Goal: Complete application form

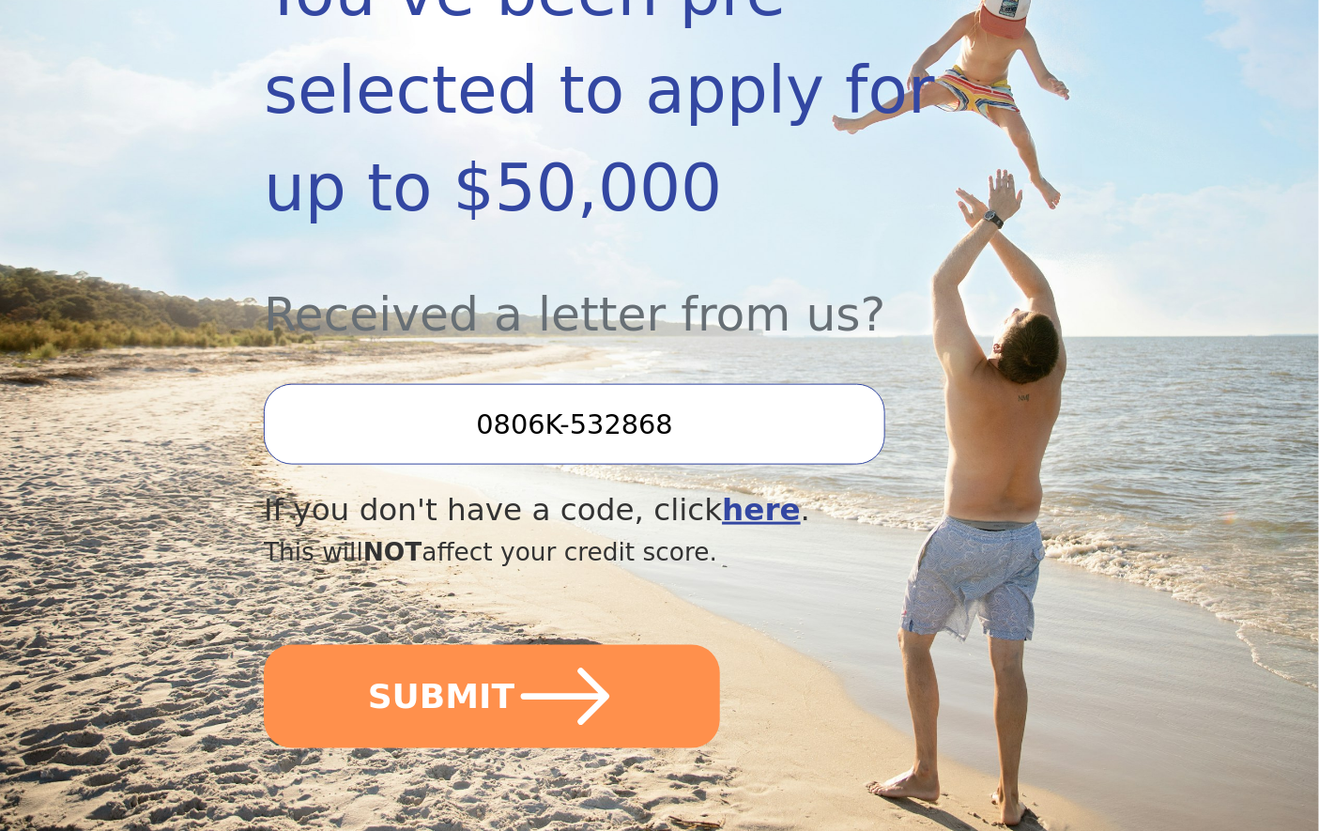
scroll to position [521, 0]
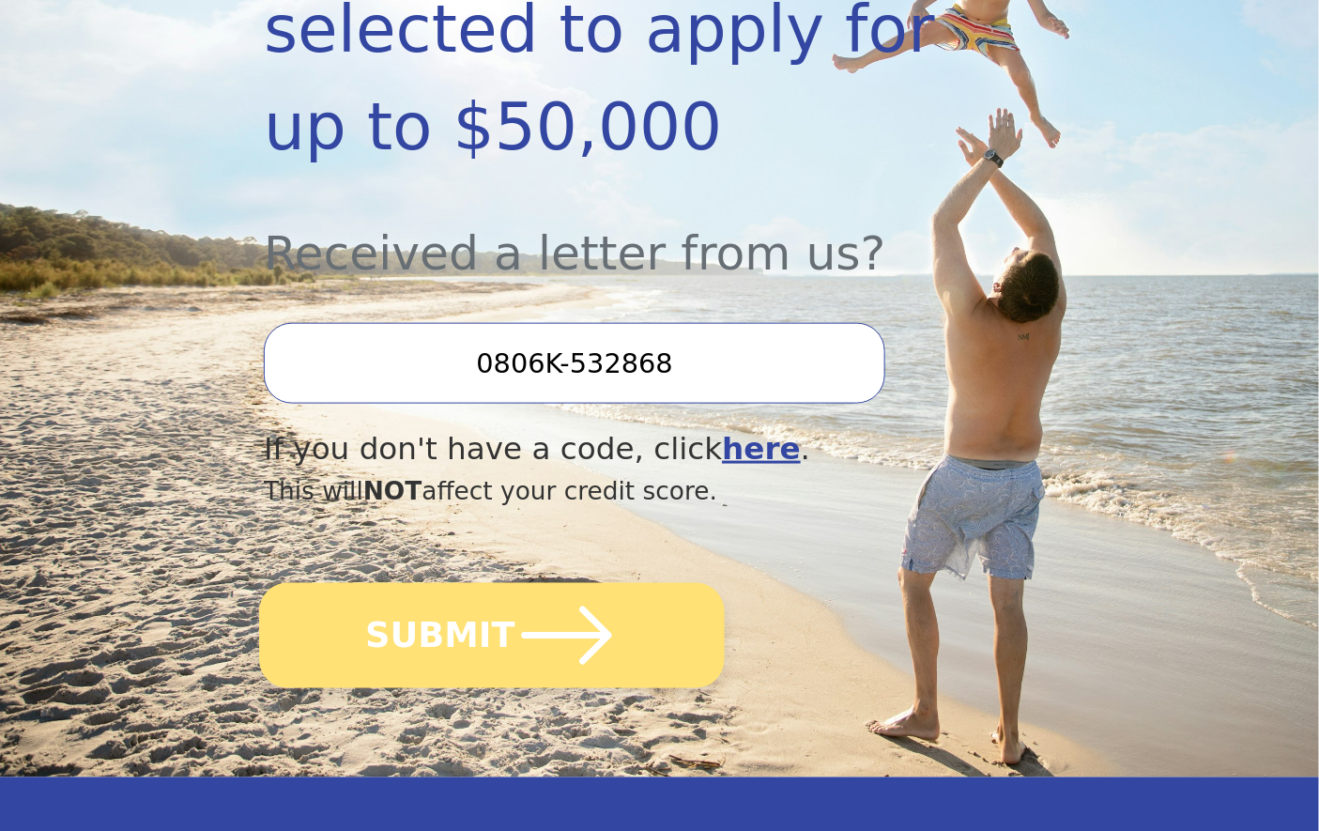
click at [522, 623] on icon "submit" at bounding box center [566, 635] width 103 height 103
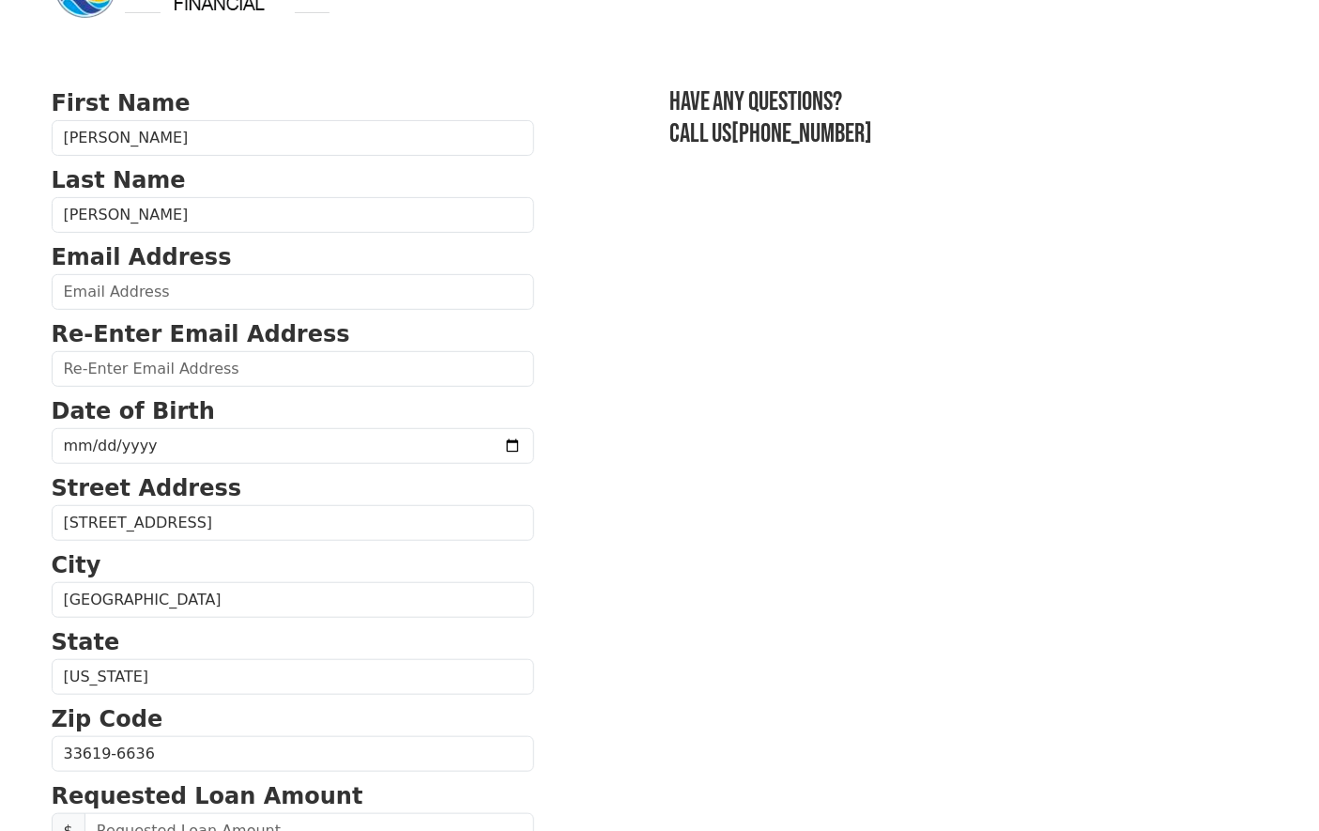
scroll to position [104, 0]
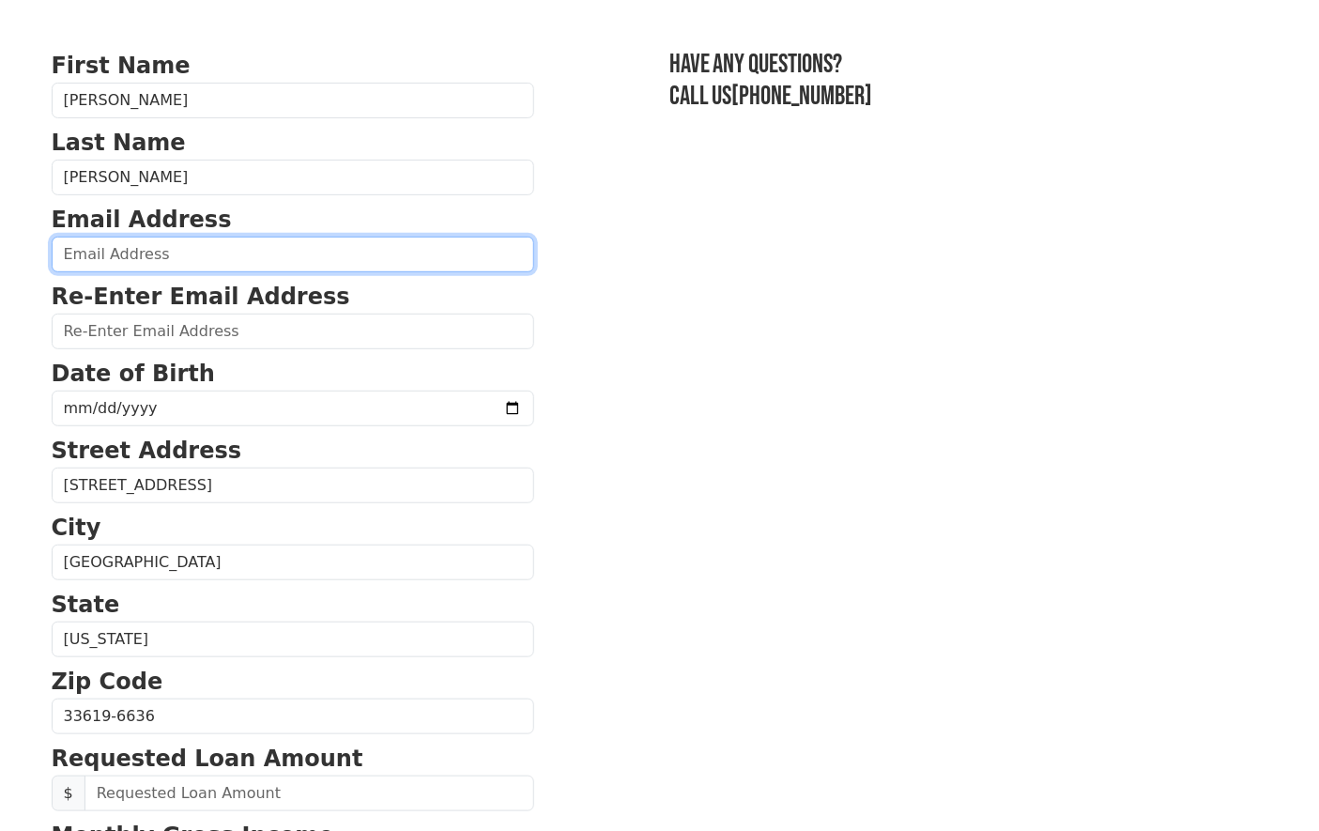
click at [110, 250] on input "email" at bounding box center [293, 255] width 482 height 36
type input "c"
type input "[PERSON_NAME][EMAIL_ADDRESS][DOMAIN_NAME]"
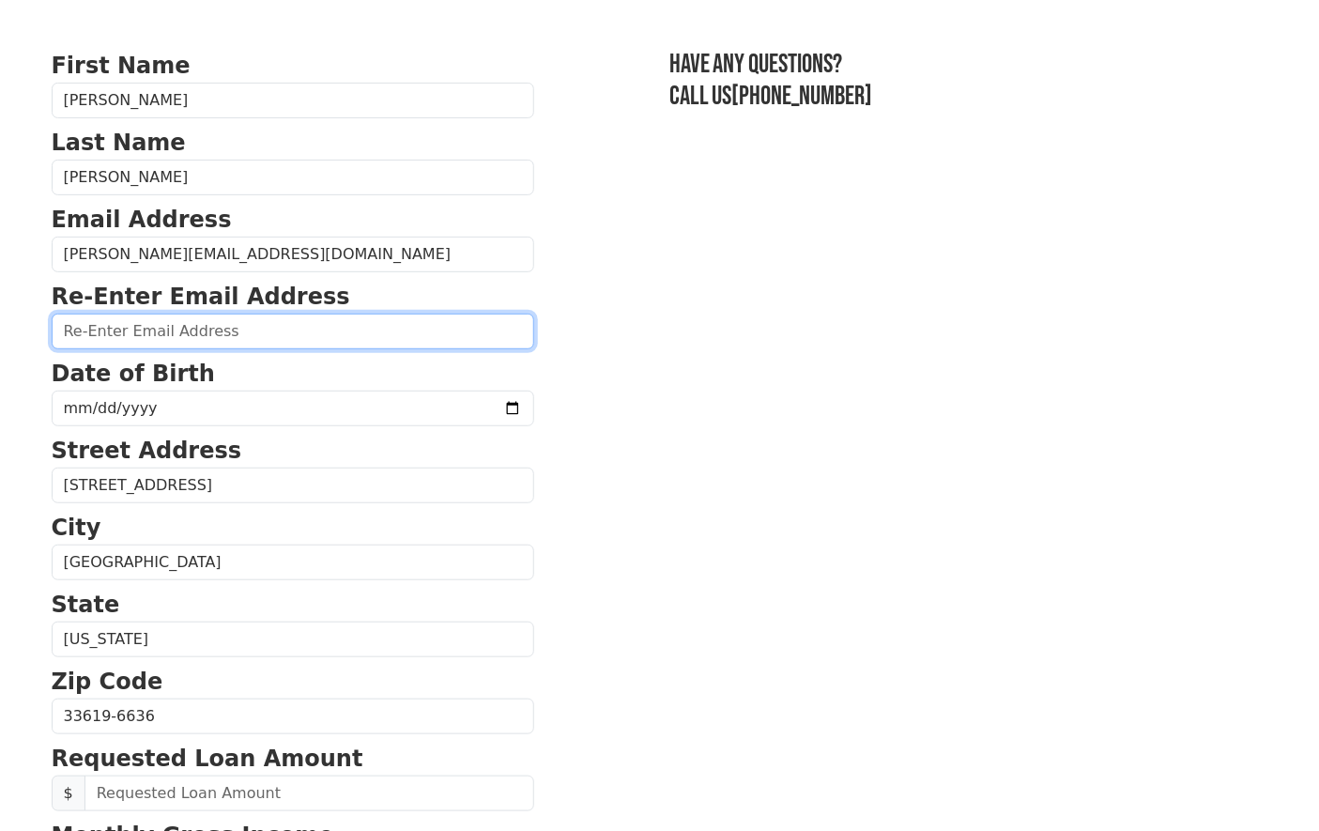
click at [97, 332] on input "email" at bounding box center [293, 331] width 482 height 36
drag, startPoint x: 340, startPoint y: 323, endPoint x: -35, endPoint y: 325, distance: 374.5
click at [0, 325] on html "First Name [PERSON_NAME] Last Name [PERSON_NAME] Email Address [PERSON_NAME][EM…" at bounding box center [659, 311] width 1319 height 831
drag, startPoint x: 279, startPoint y: 330, endPoint x: 23, endPoint y: 329, distance: 255.3
click at [23, 329] on body "First Name [PERSON_NAME] Last Name [PERSON_NAME] Email Address [PERSON_NAME][EM…" at bounding box center [659, 311] width 1319 height 831
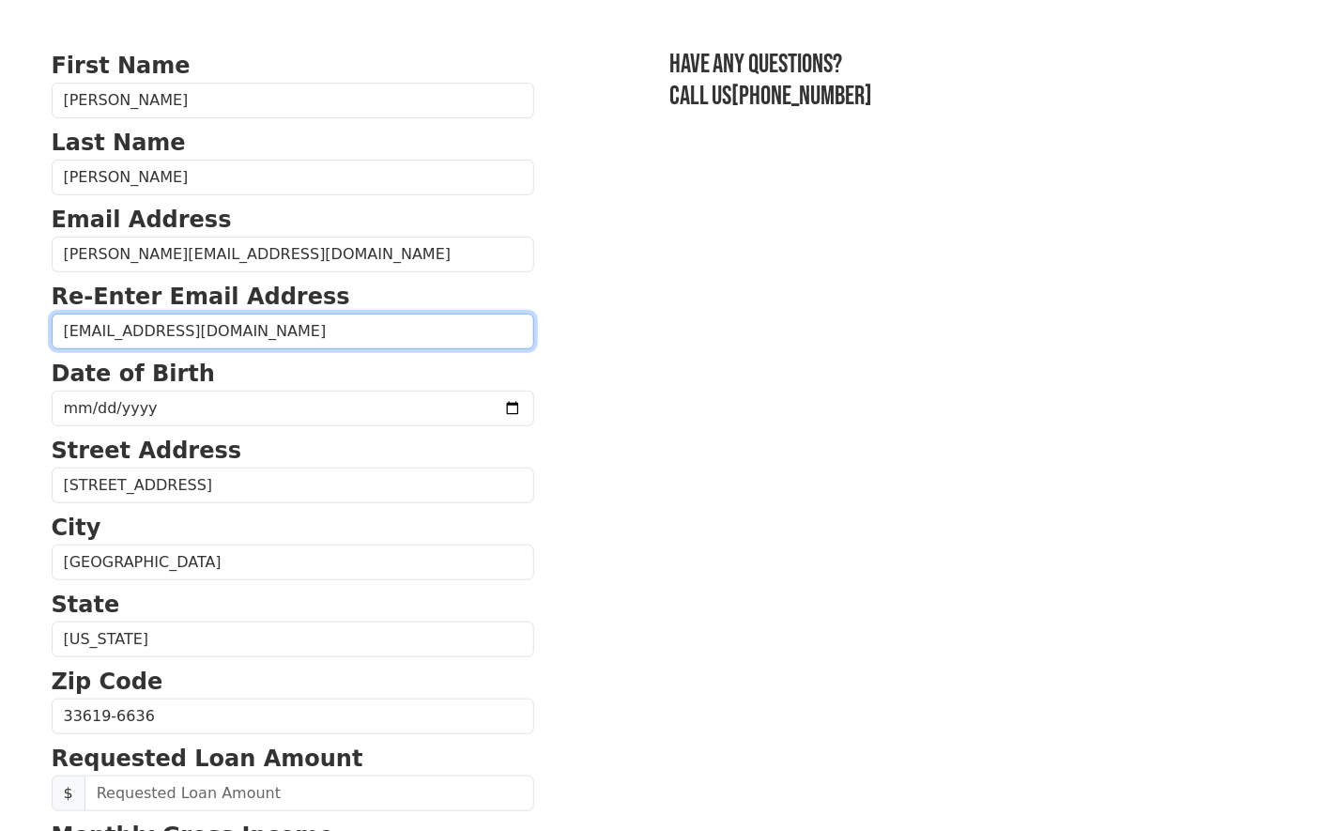
type input "[EMAIL_ADDRESS][DOMAIN_NAME]"
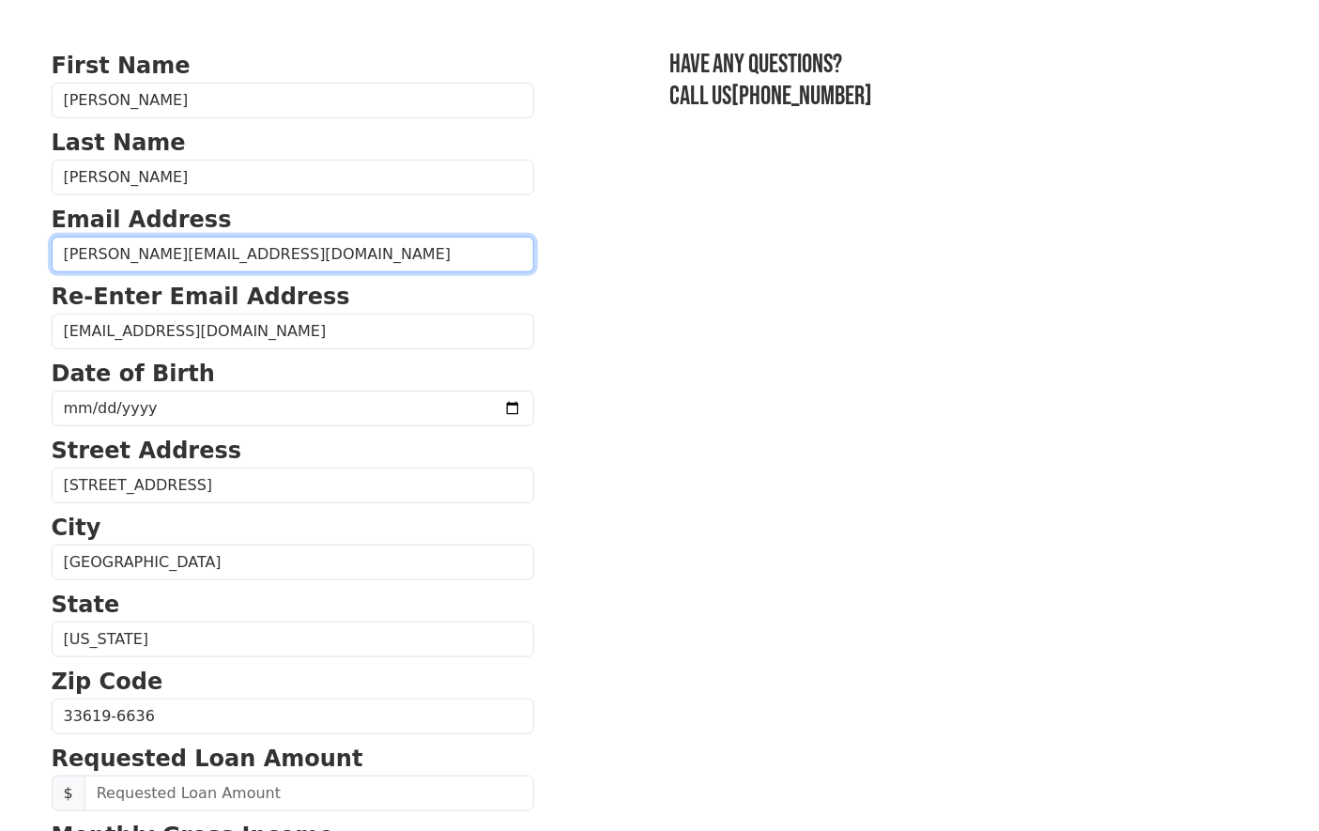
drag, startPoint x: 279, startPoint y: 256, endPoint x: 60, endPoint y: 260, distance: 218.7
click at [60, 260] on input "[PERSON_NAME][EMAIL_ADDRESS][DOMAIN_NAME]" at bounding box center [293, 255] width 482 height 36
paste input "mz.[PERSON_NAME]"
type input "[EMAIL_ADDRESS][DOMAIN_NAME]"
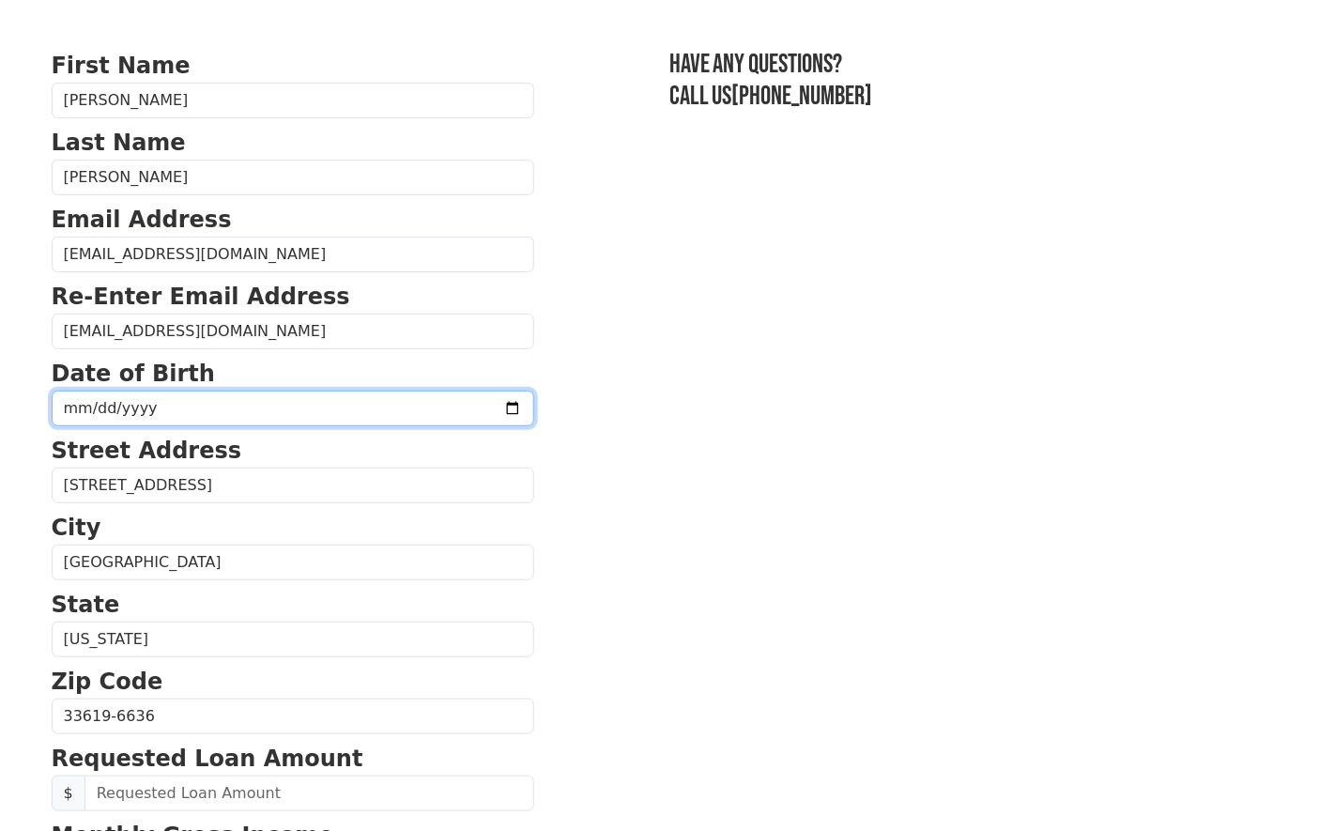
click at [158, 405] on input "date" at bounding box center [293, 408] width 482 height 36
type input "[DATE]"
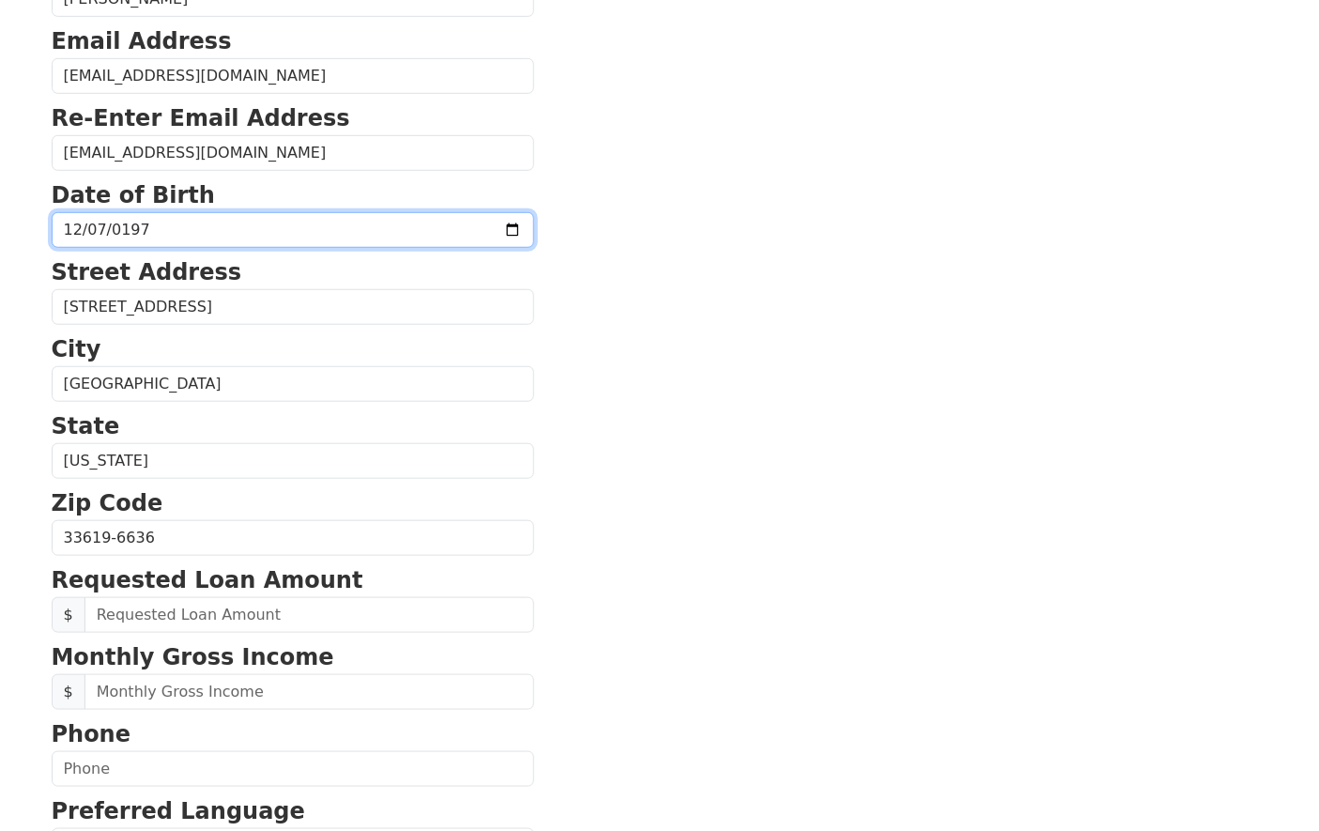
scroll to position [417, 0]
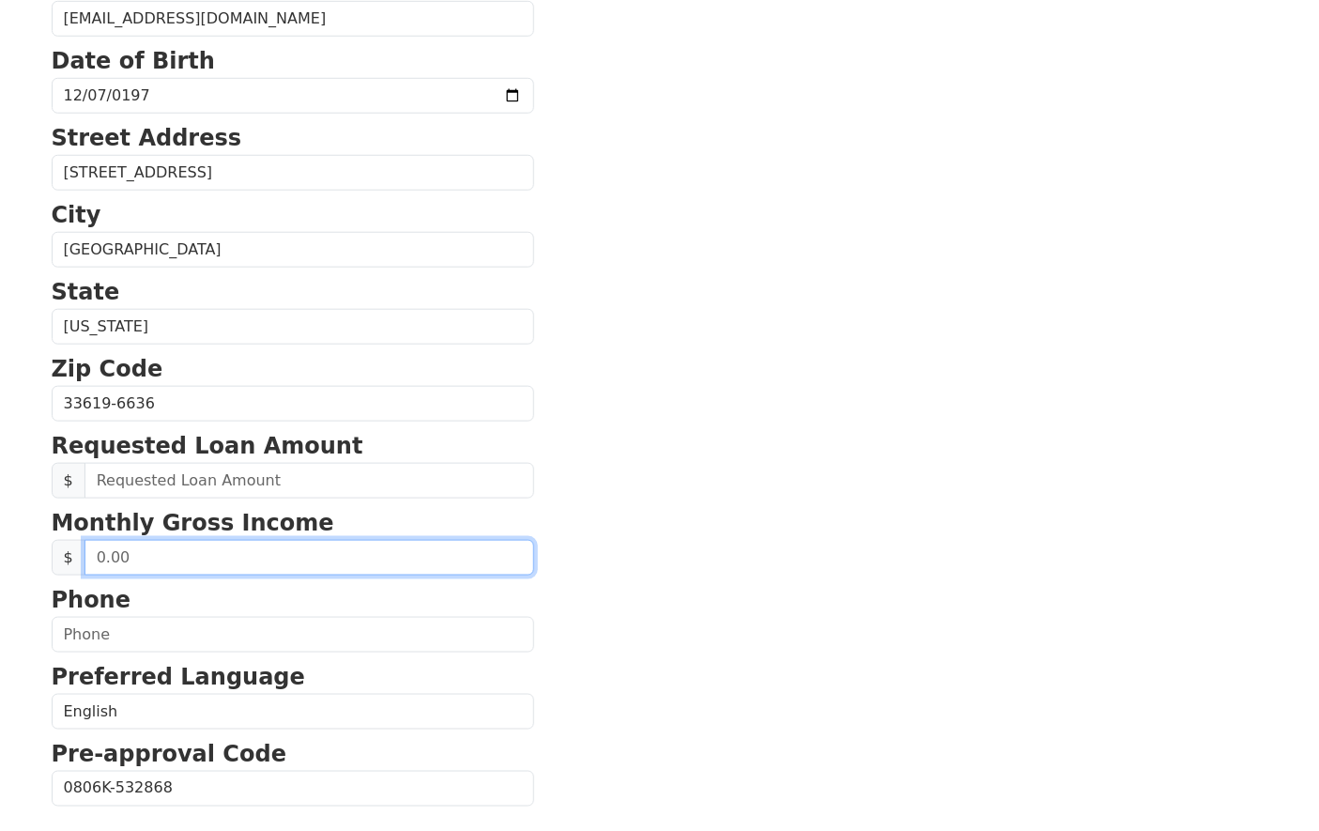
click at [160, 561] on input "text" at bounding box center [309, 558] width 450 height 36
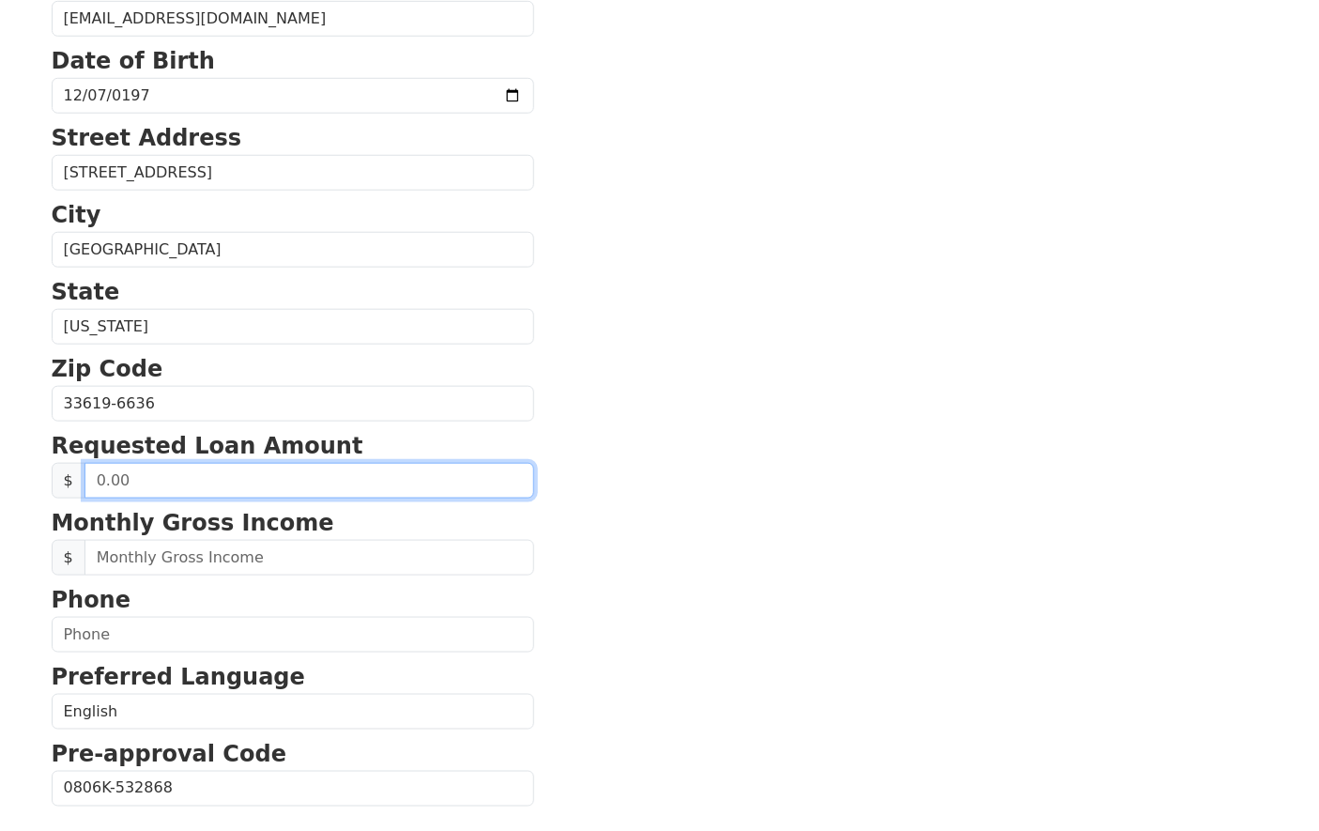
click at [180, 484] on input "text" at bounding box center [309, 481] width 450 height 36
type input "20,000.00"
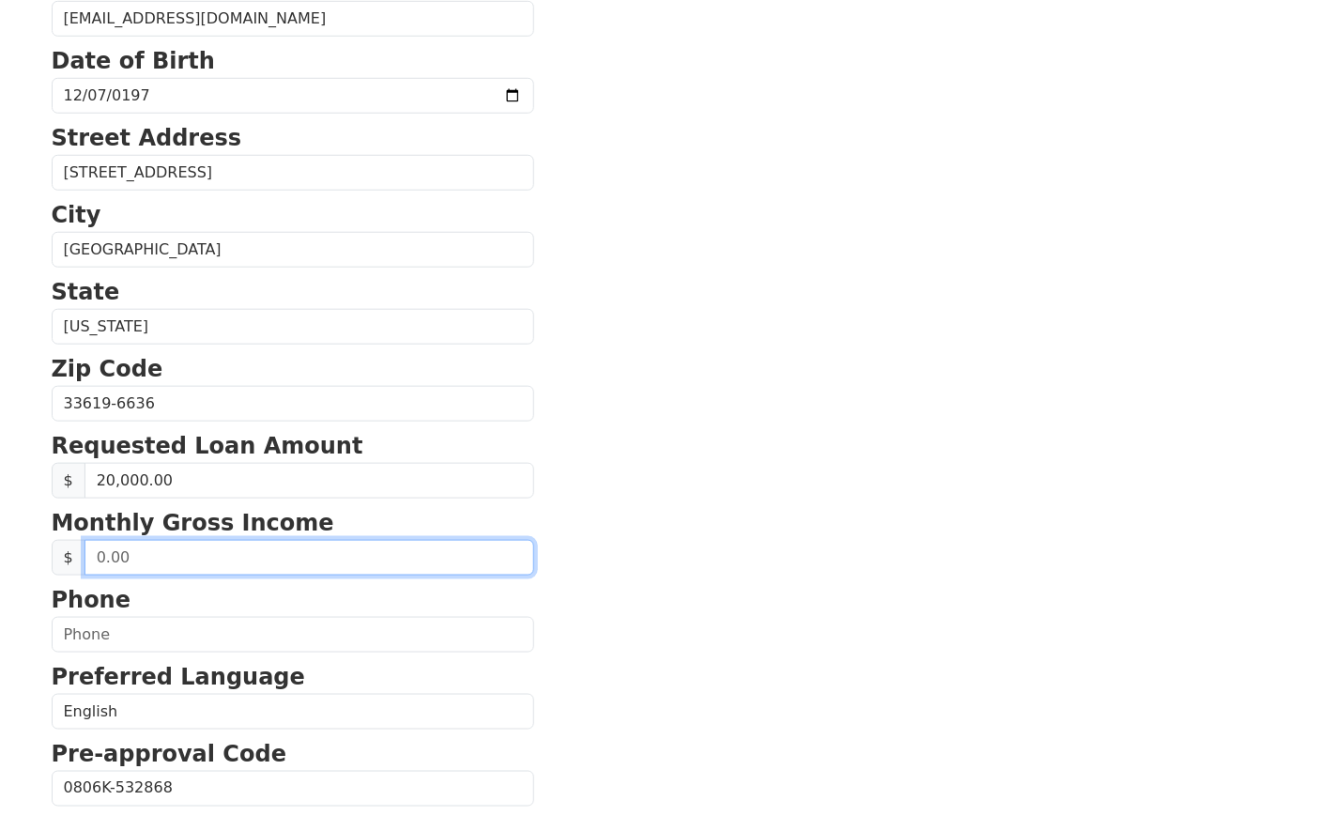
click at [210, 560] on input "text" at bounding box center [309, 558] width 450 height 36
type input "2,500.00"
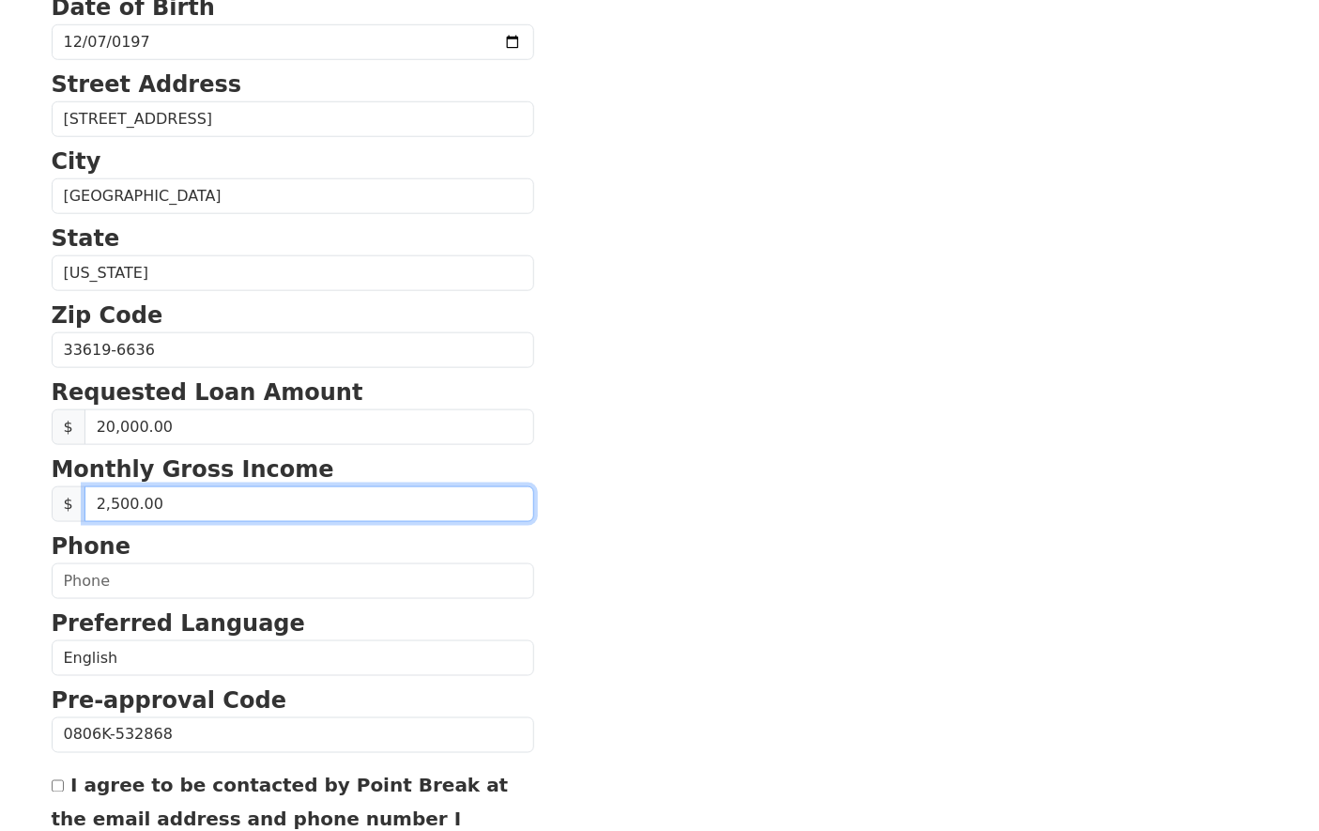
scroll to position [521, 0]
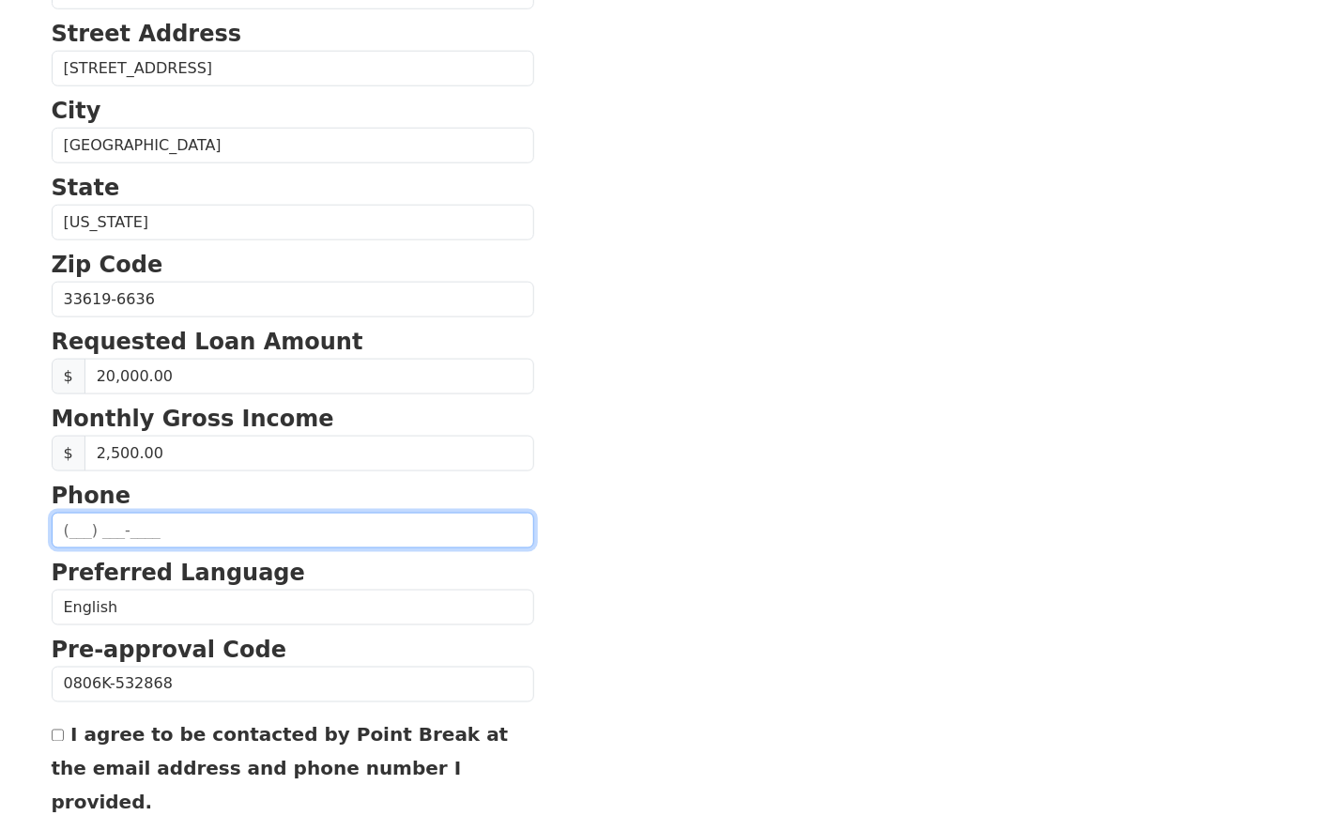
click at [164, 527] on input "text" at bounding box center [293, 530] width 482 height 36
type input "[PHONE_NUMBER]"
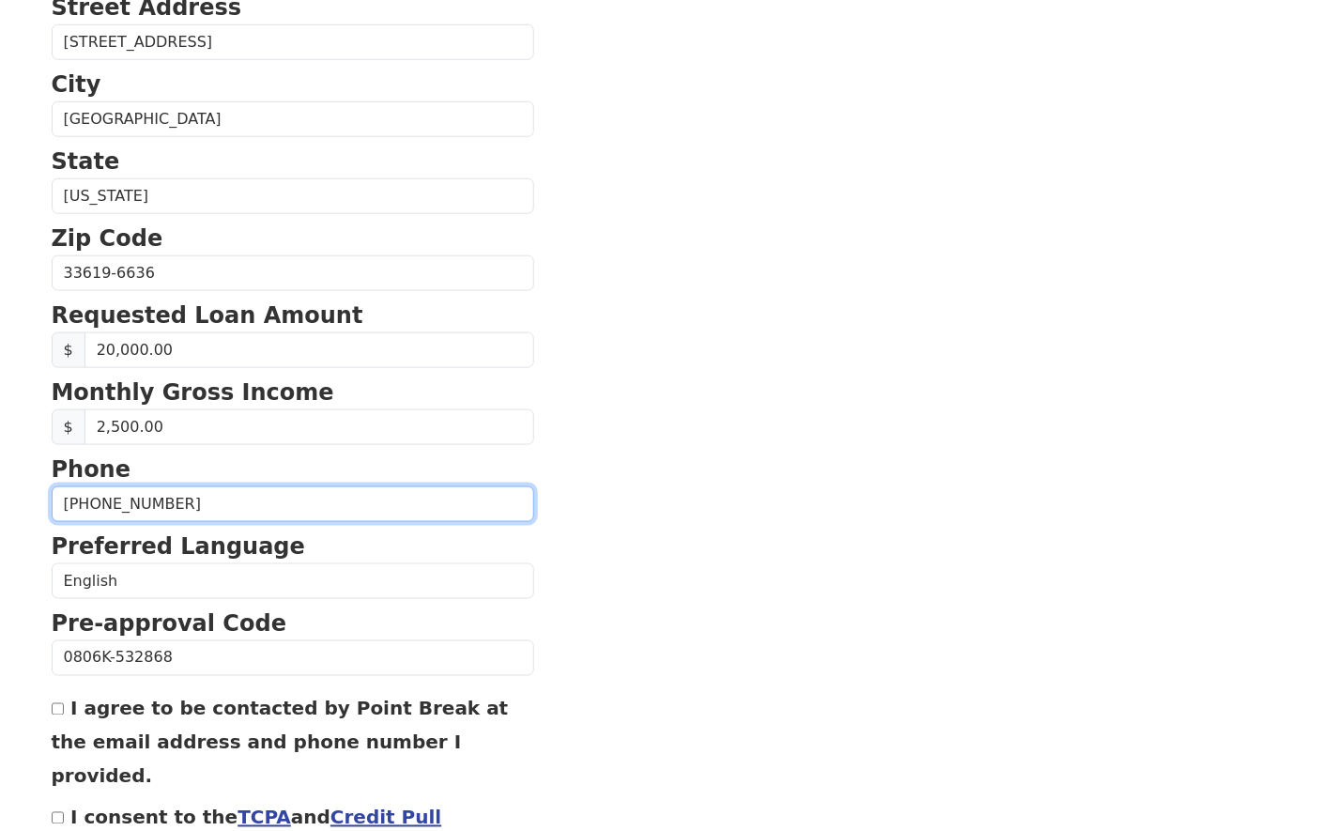
scroll to position [625, 0]
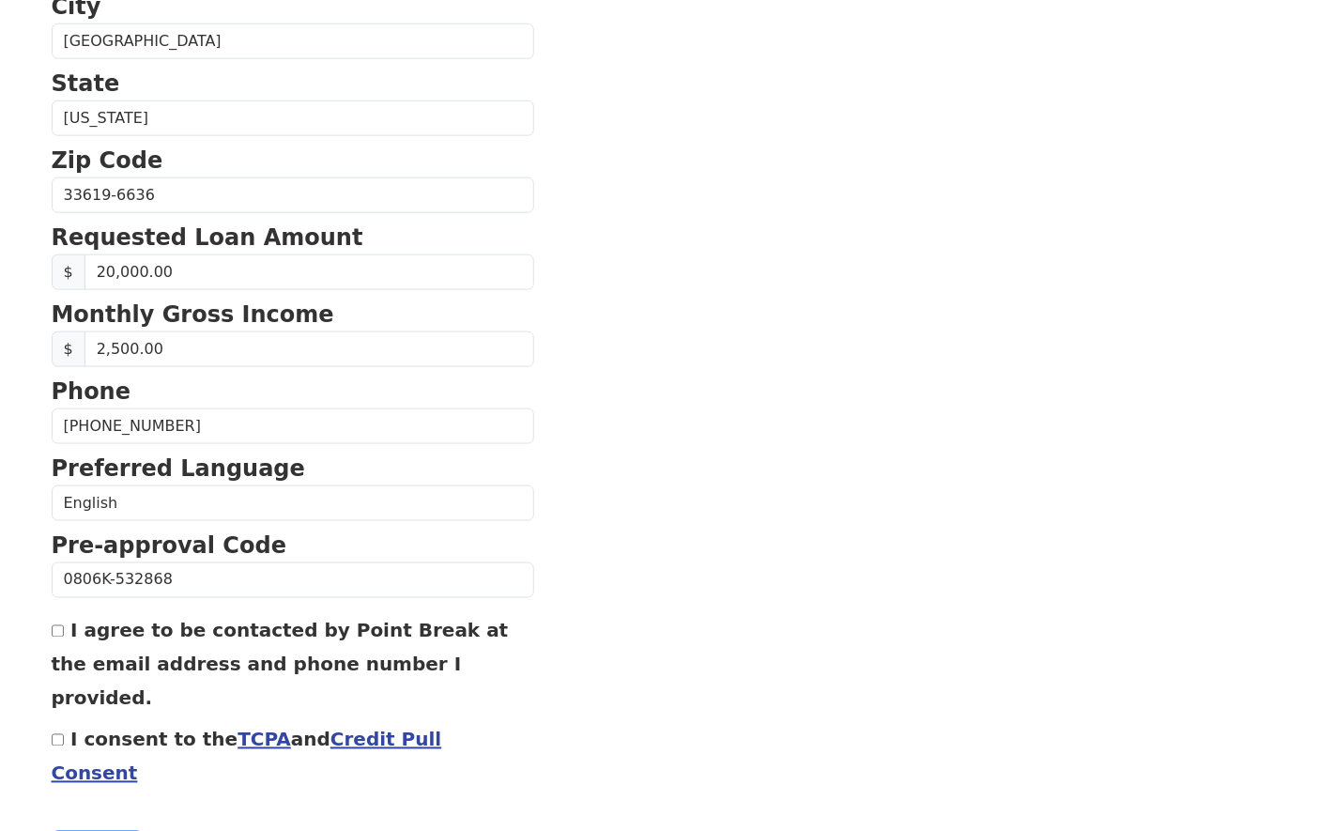
click at [58, 634] on input "I agree to be contacted by Point Break at the email address and phone number I …" at bounding box center [58, 631] width 12 height 12
checkbox input "true"
click at [60, 734] on input "I consent to the TCPA and Credit Pull Consent" at bounding box center [58, 740] width 12 height 12
checkbox input "true"
drag, startPoint x: 190, startPoint y: 352, endPoint x: 71, endPoint y: 347, distance: 118.4
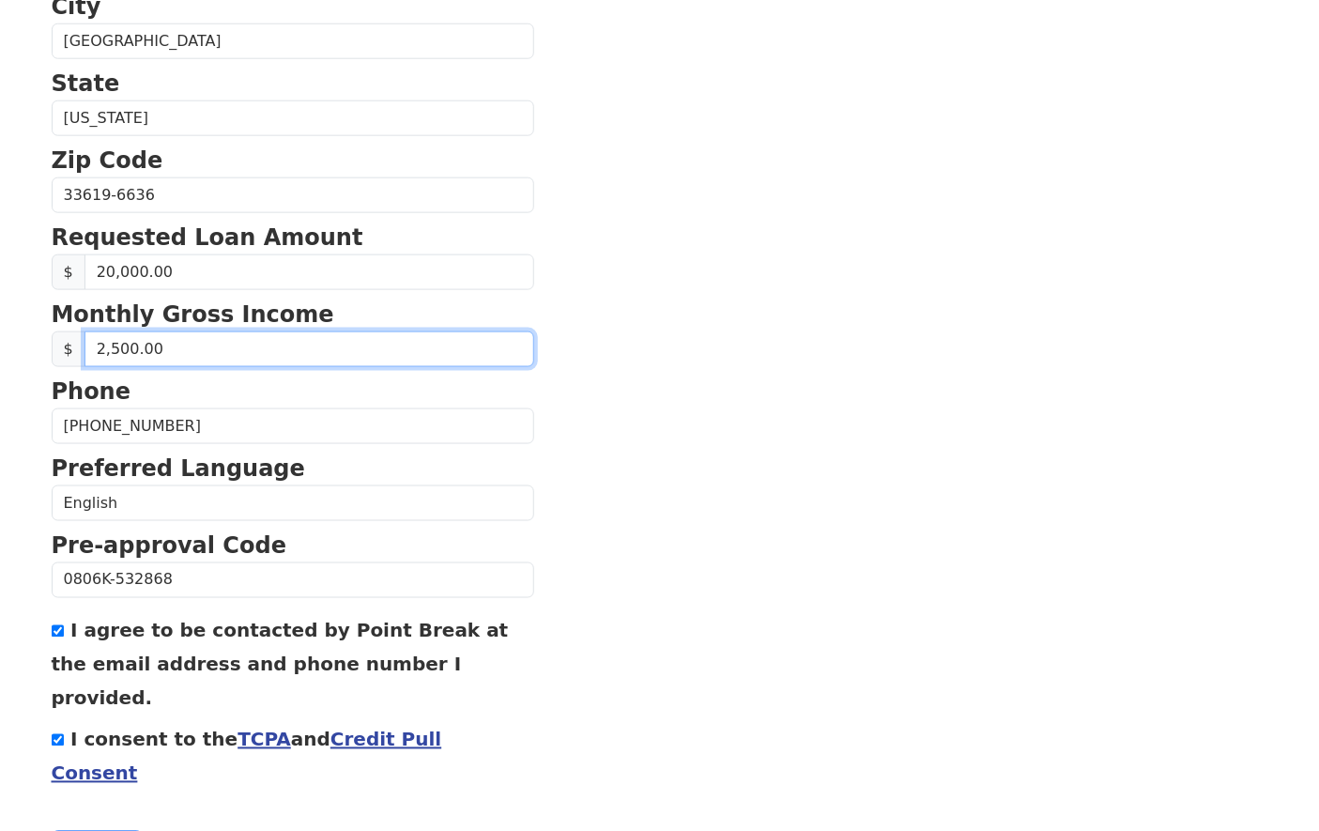
click at [71, 347] on div "$ 2,500.00" at bounding box center [293, 349] width 482 height 36
click at [110, 335] on input "2,500.00" at bounding box center [309, 349] width 450 height 36
click at [108, 352] on input "2,500.00" at bounding box center [309, 349] width 450 height 36
click at [114, 350] on input "2,500.00" at bounding box center [309, 349] width 450 height 36
type input "2,800.00"
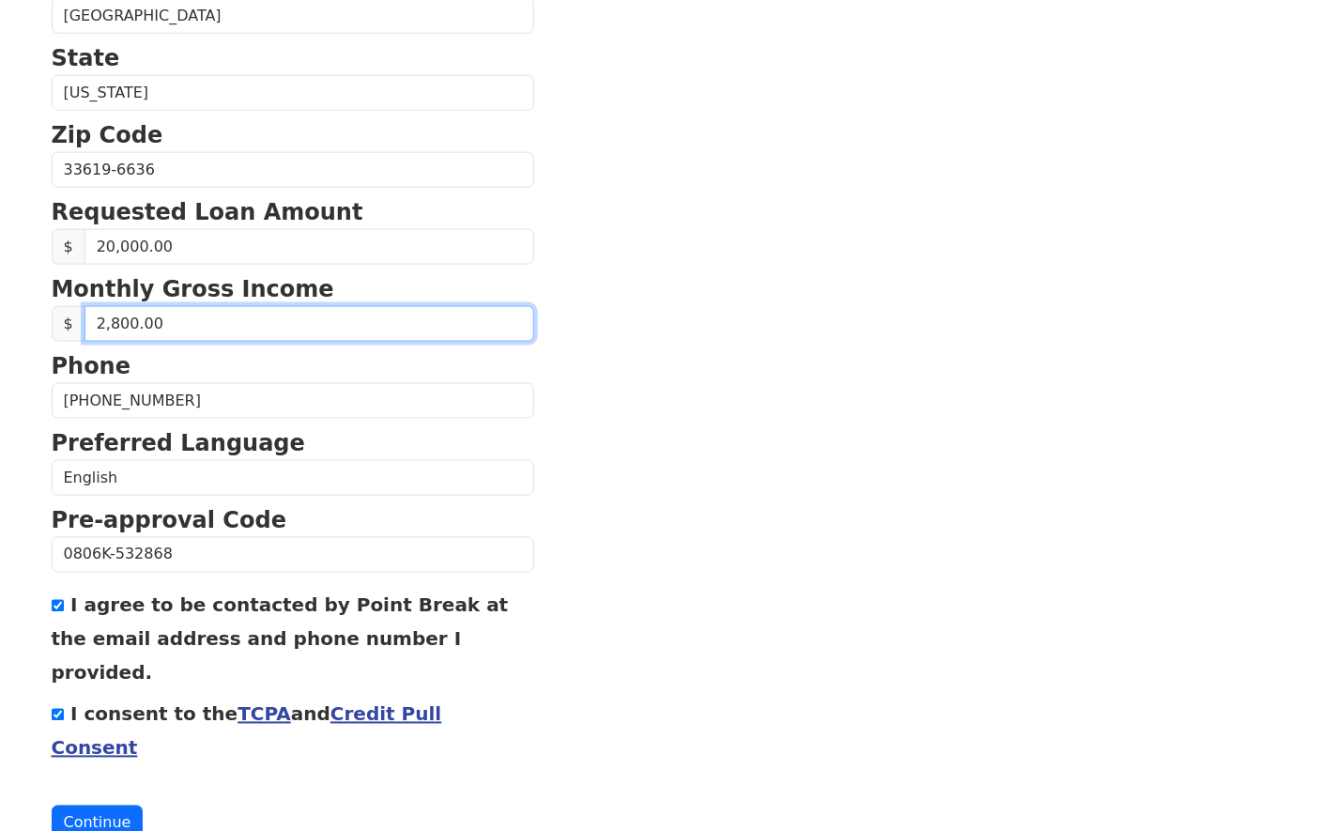
scroll to position [664, 0]
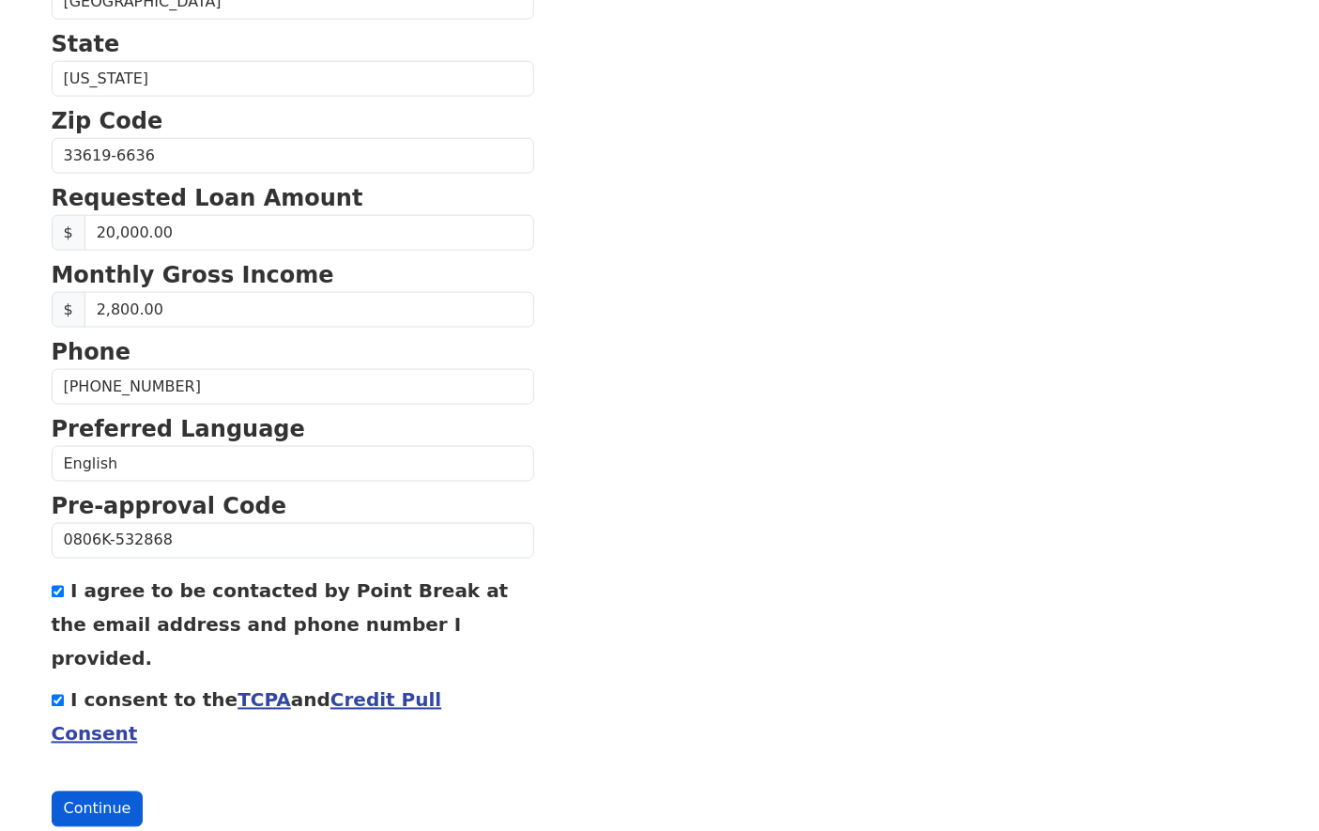
click at [117, 791] on button "Continue" at bounding box center [98, 809] width 92 height 36
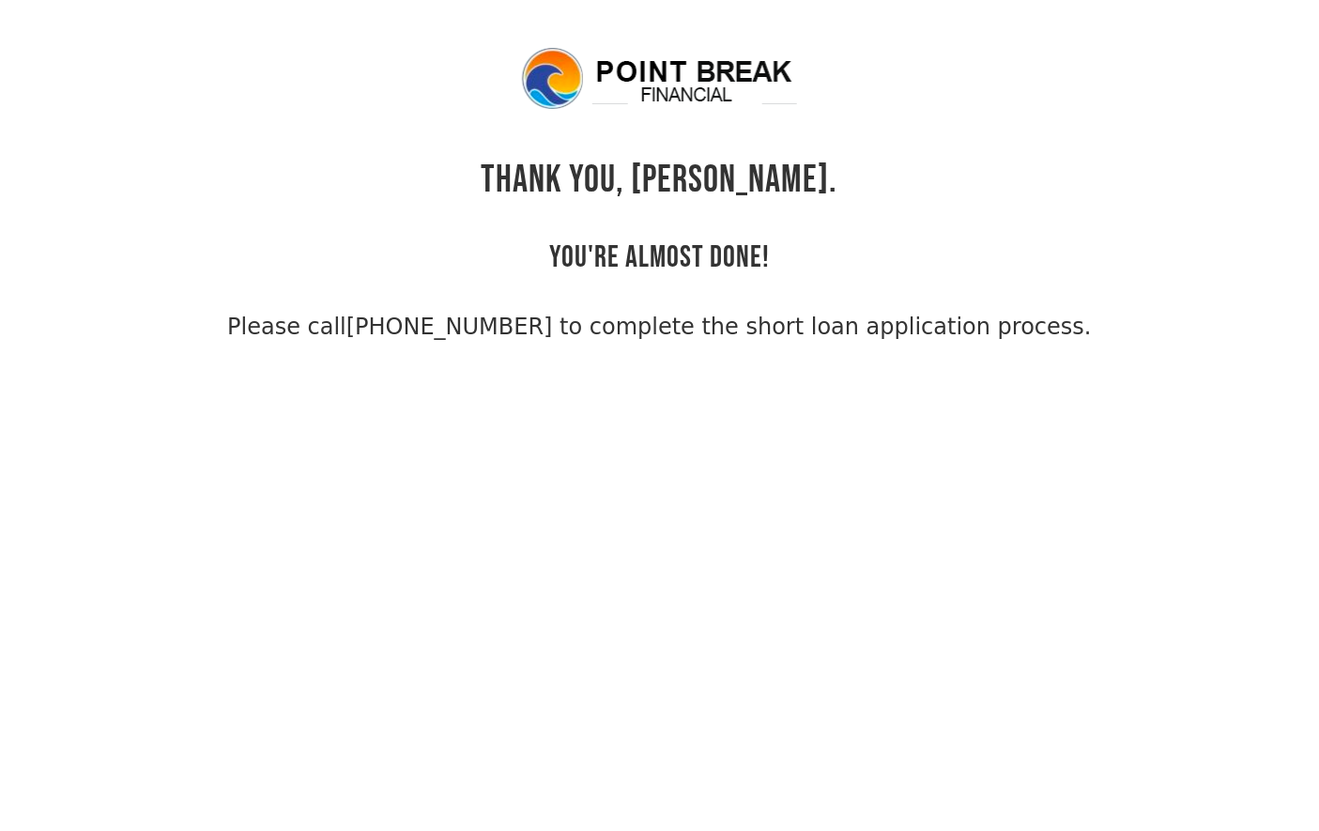
click at [414, 327] on link "[PHONE_NUMBER] to complete the short loan application process." at bounding box center [718, 326] width 745 height 26
click at [1026, 333] on div "THANK YOU, [PERSON_NAME]. YOU'RE ALMOST DONE! Please call [PHONE_NUMBER] to com…" at bounding box center [660, 194] width 1216 height 298
drag, startPoint x: 1037, startPoint y: 331, endPoint x: 293, endPoint y: 321, distance: 744.3
click at [293, 321] on div "THANK YOU, [PERSON_NAME]. YOU'RE ALMOST DONE! Please call [PHONE_NUMBER] to com…" at bounding box center [660, 194] width 1216 height 298
click at [1112, 206] on div "THANK YOU, [PERSON_NAME]. YOU'RE ALMOST DONE! Please call [PHONE_NUMBER] to com…" at bounding box center [660, 194] width 1216 height 298
